Goal: Go to known website

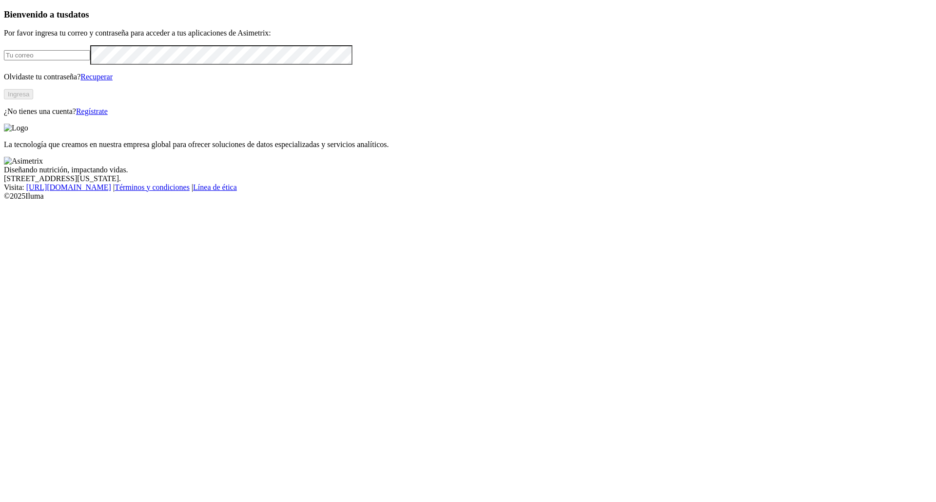
type input "[PERSON_NAME][EMAIL_ADDRESS][DOMAIN_NAME]"
click at [33, 99] on button "Ingresa" at bounding box center [18, 94] width 29 height 10
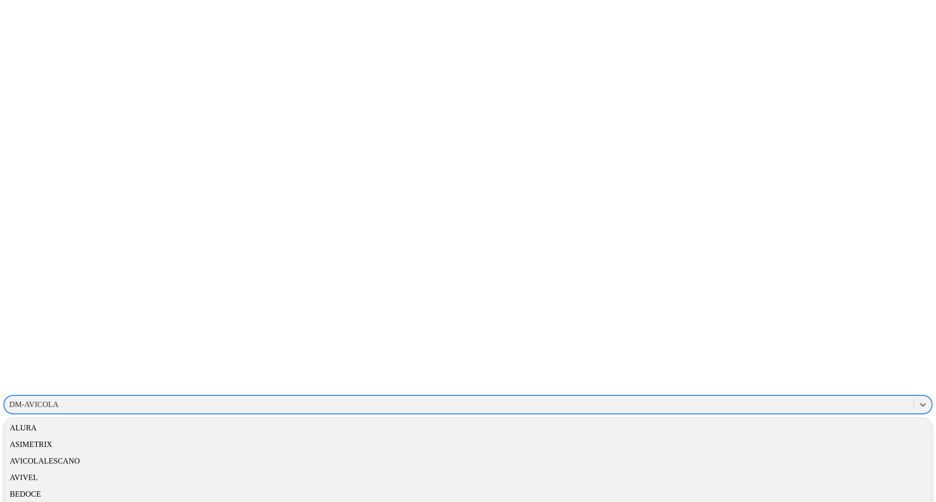
click at [58, 401] on div "DM-AVICOLA" at bounding box center [33, 405] width 49 height 9
click at [796, 448] on div "ORIHUELA" at bounding box center [468, 456] width 928 height 17
